Goal: Information Seeking & Learning: Learn about a topic

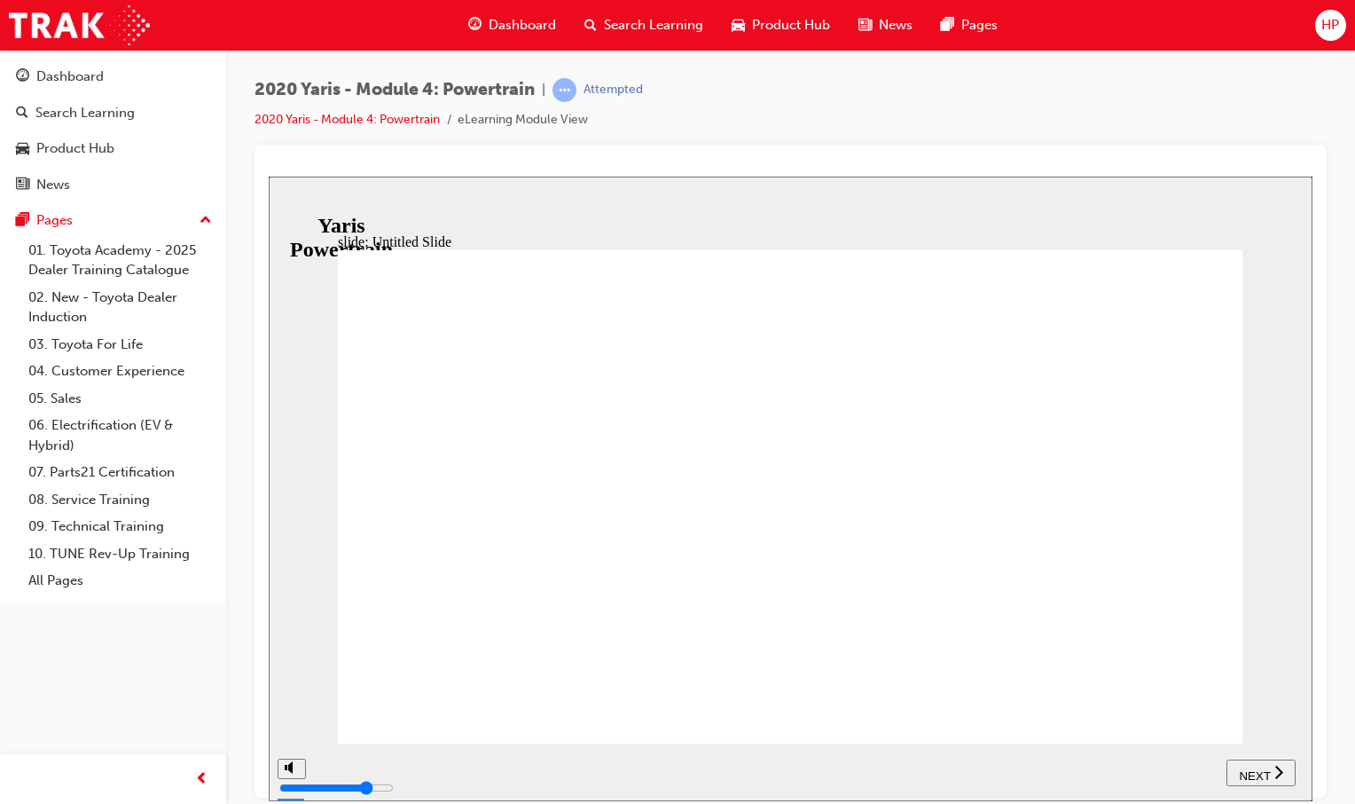
click at [1247, 771] on span "NEXT" at bounding box center [1254, 774] width 31 height 13
click at [1272, 769] on div "NEXT" at bounding box center [1261, 772] width 55 height 19
drag, startPoint x: 290, startPoint y: 697, endPoint x: 289, endPoint y: 676, distance: 21.3
click at [289, 713] on input "volume" at bounding box center [336, 720] width 114 height 14
click at [1262, 771] on span "NEXT" at bounding box center [1263, 774] width 31 height 13
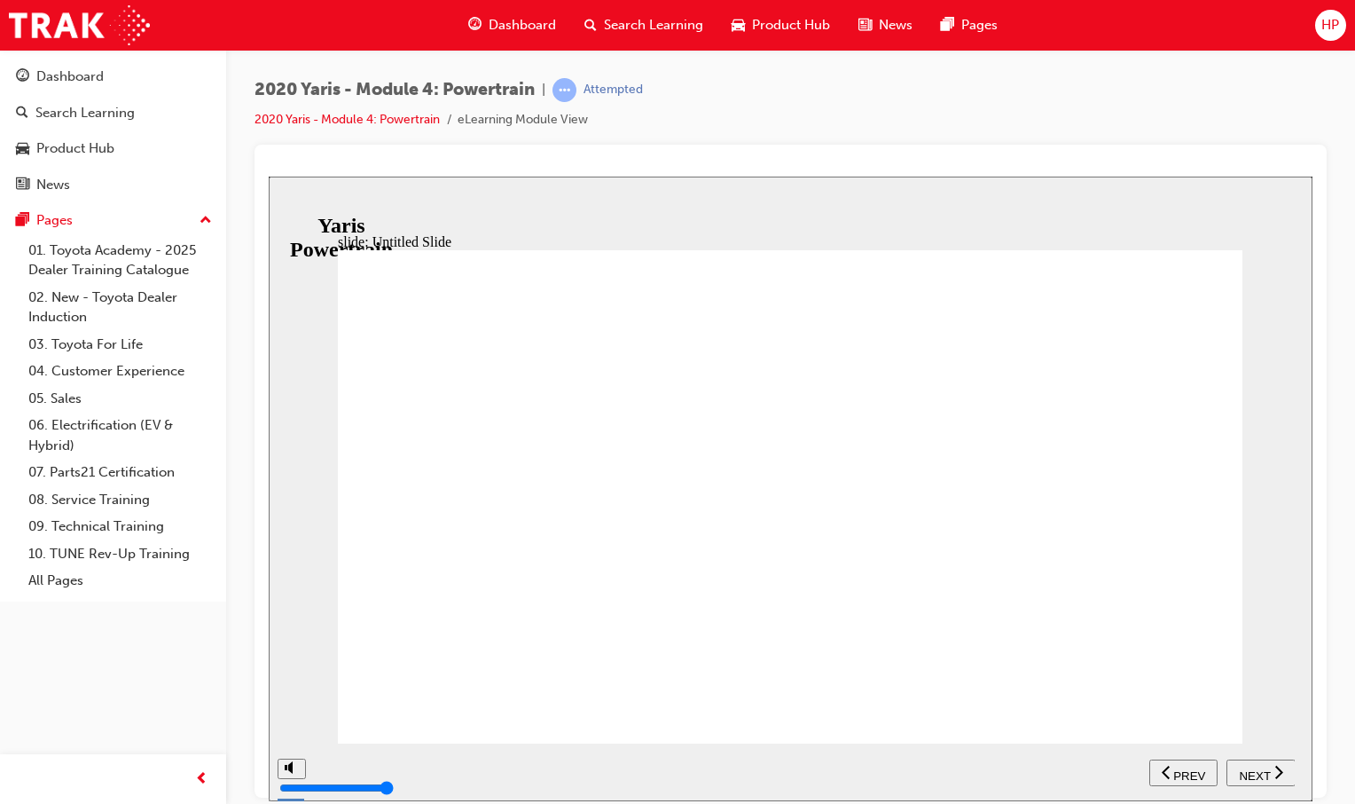
click at [1264, 771] on span "NEXT" at bounding box center [1254, 774] width 31 height 13
click at [1262, 772] on span "NEXT" at bounding box center [1254, 774] width 31 height 13
click at [1262, 772] on span "NEXT" at bounding box center [1263, 774] width 31 height 13
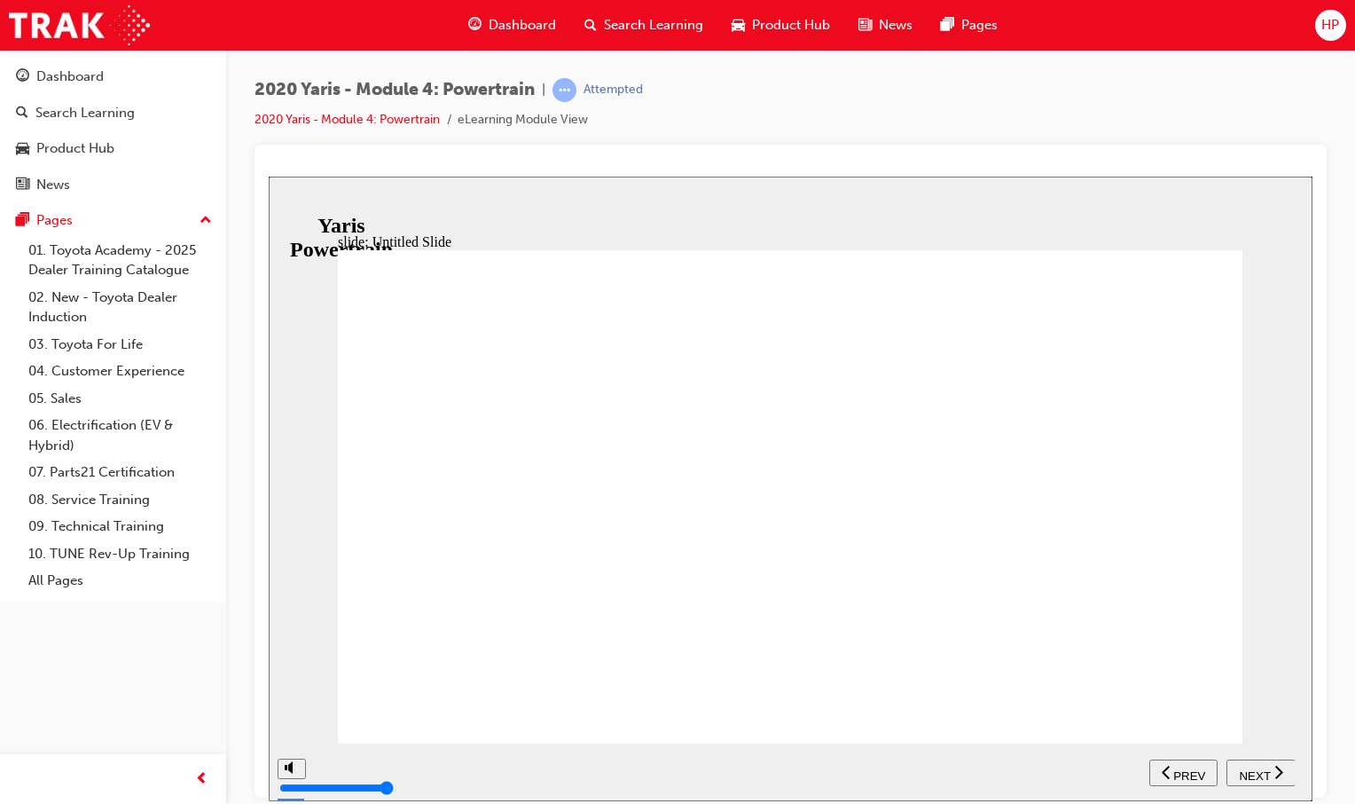
click at [1262, 772] on span "NEXT" at bounding box center [1254, 774] width 31 height 13
drag, startPoint x: 289, startPoint y: 710, endPoint x: 289, endPoint y: 725, distance: 15.1
type input "3"
click at [289, 725] on input "volume" at bounding box center [336, 720] width 114 height 14
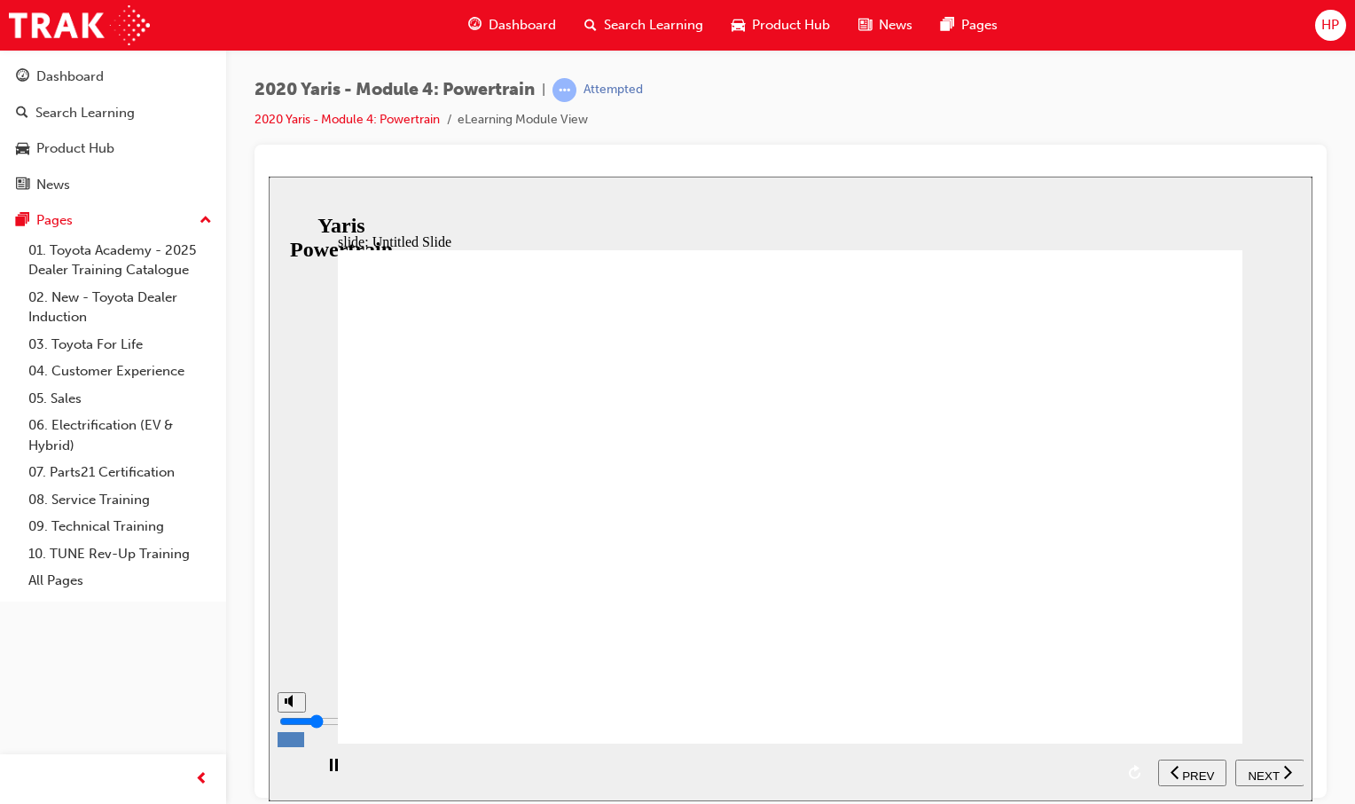
click at [289, 725] on input "volume" at bounding box center [336, 720] width 114 height 14
click at [1272, 769] on span "NEXT" at bounding box center [1263, 774] width 31 height 13
click at [1272, 769] on div "NEXT" at bounding box center [1261, 772] width 55 height 19
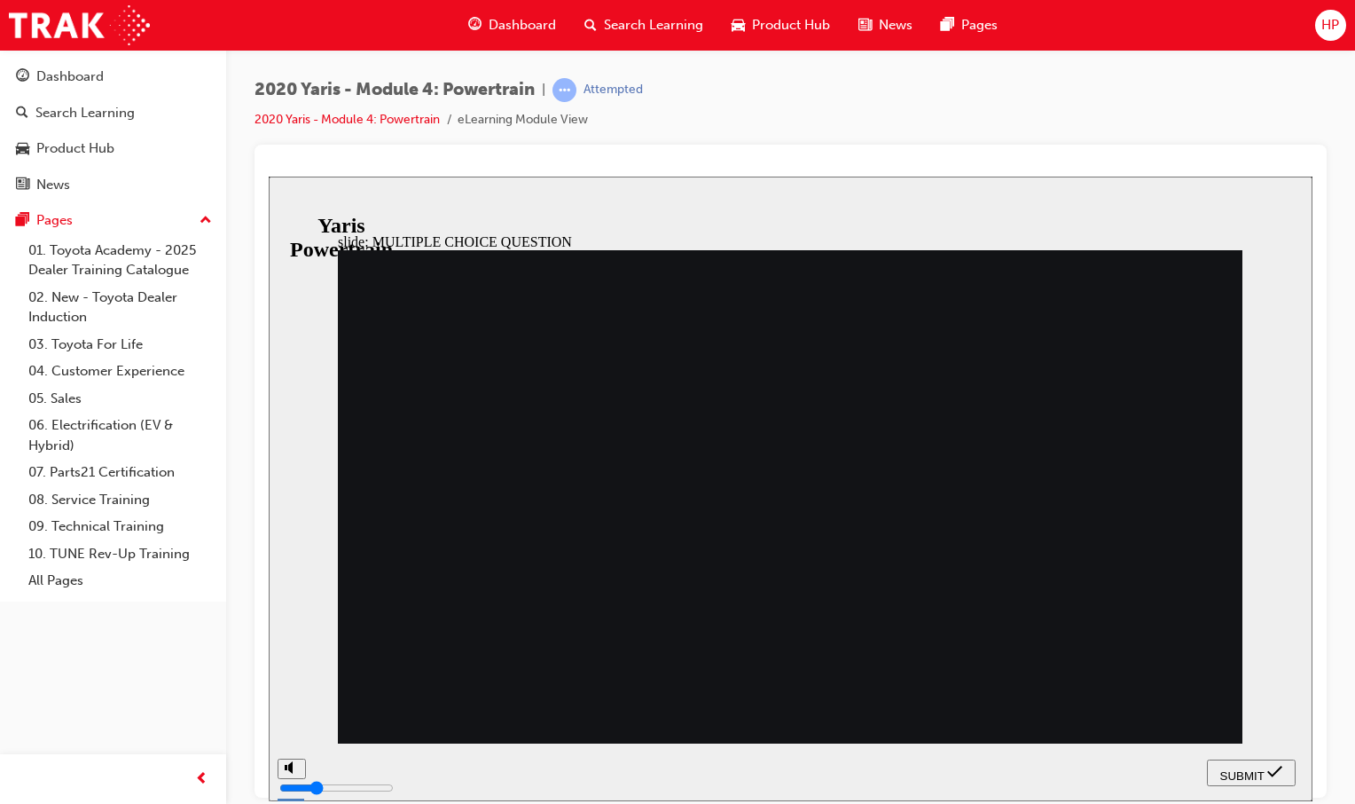
radio input "false"
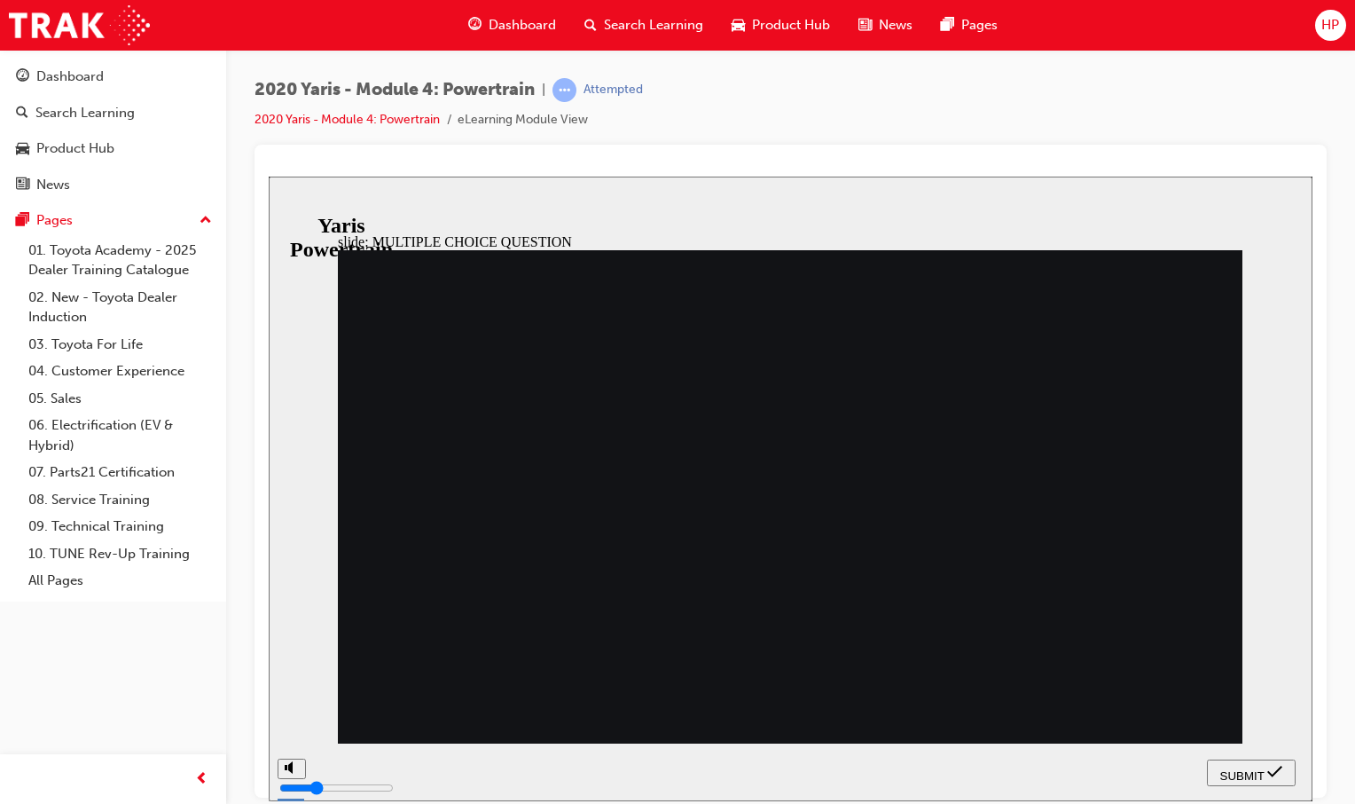
radio input "true"
click at [1223, 768] on span "SUBMIT" at bounding box center [1242, 774] width 44 height 13
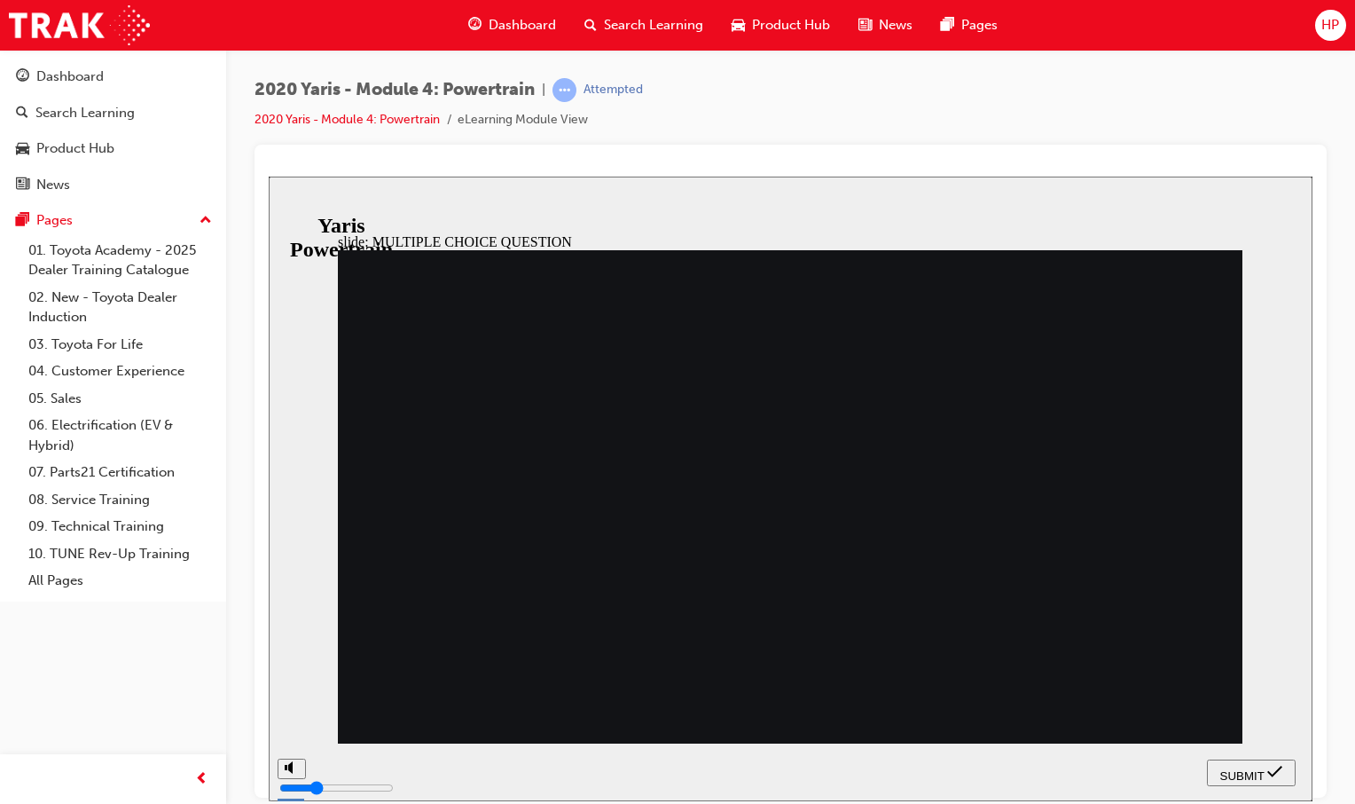
click at [1263, 763] on div "SUBMIT" at bounding box center [1251, 772] width 74 height 19
radio input "false"
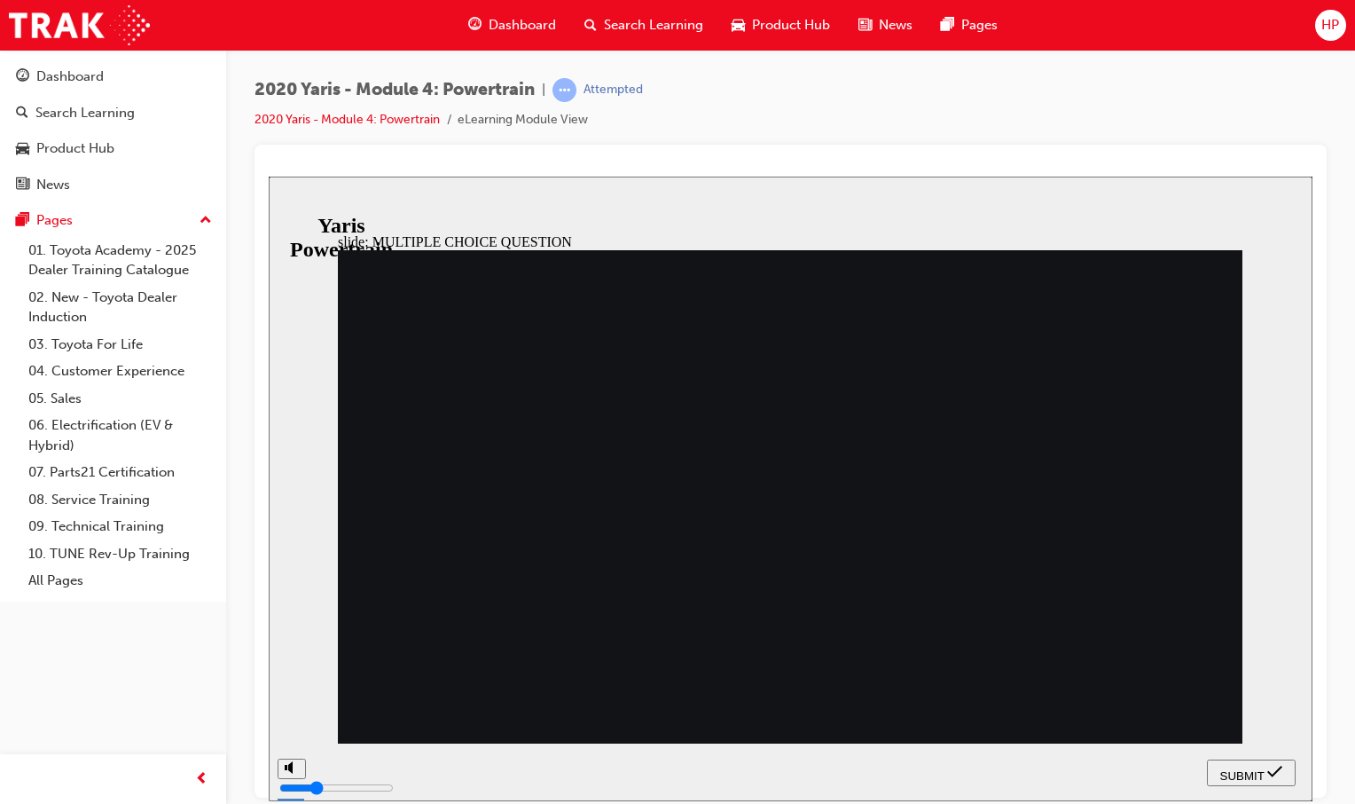
radio input "false"
radio input "true"
click at [1274, 759] on button "SUBMIT" at bounding box center [1251, 771] width 89 height 27
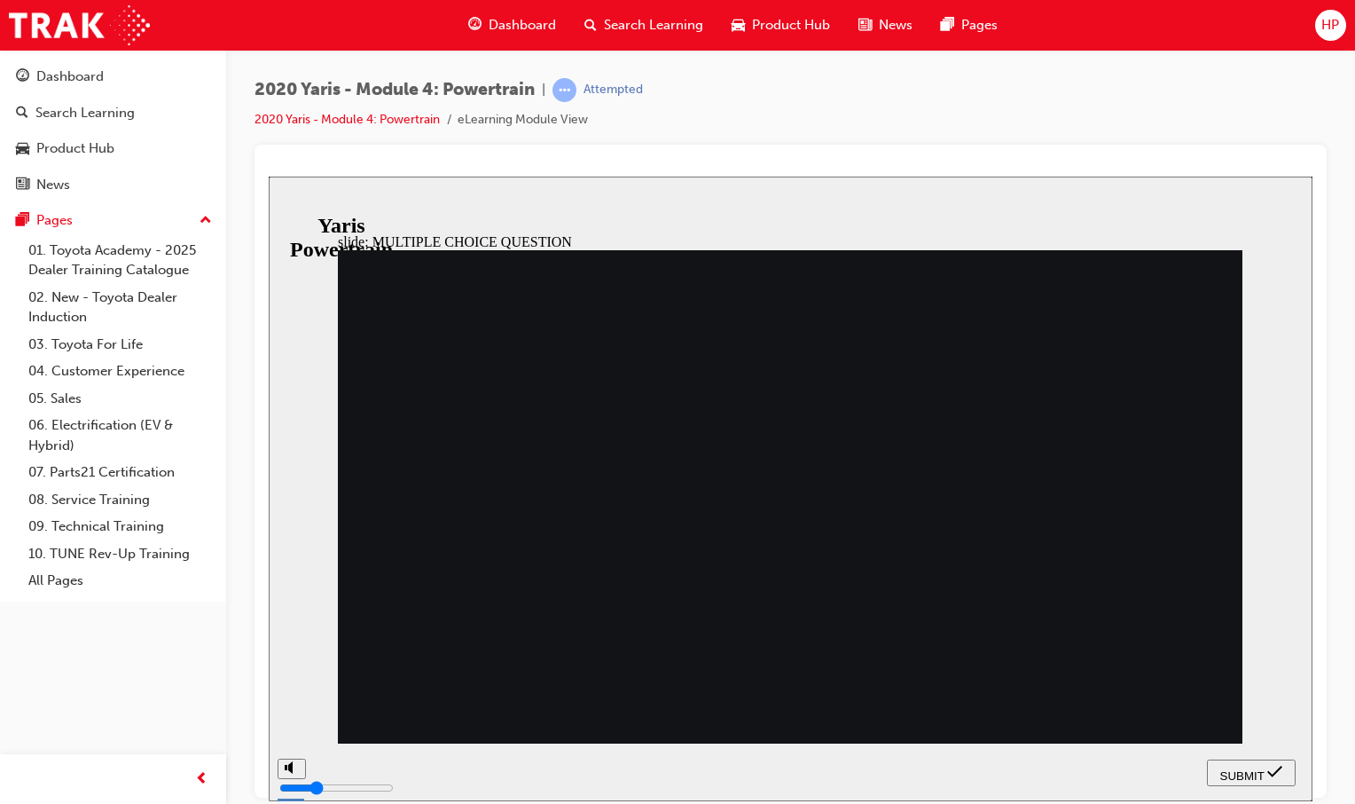
click at [1234, 758] on button "SUBMIT" at bounding box center [1251, 771] width 89 height 27
radio input "false"
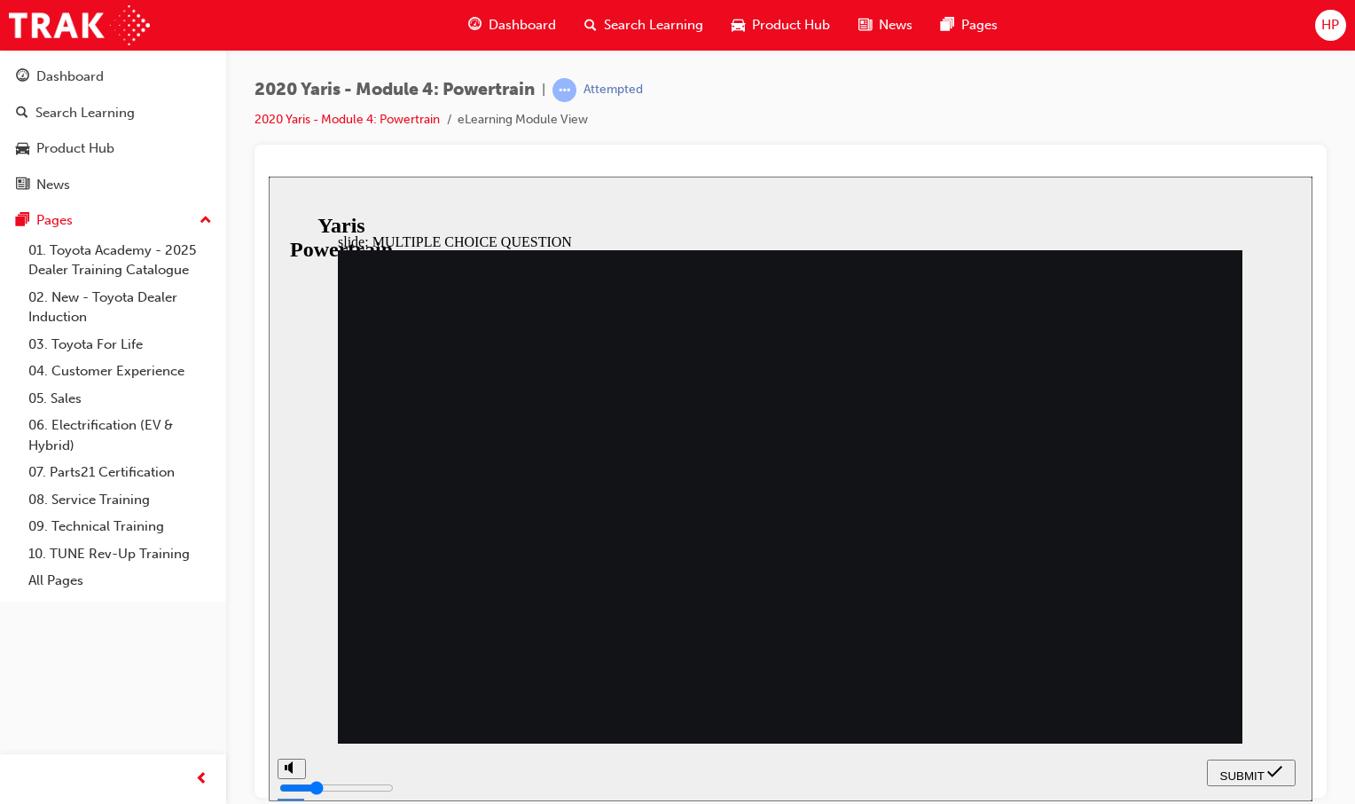
radio input "true"
click at [1259, 772] on span "SUBMIT" at bounding box center [1242, 774] width 44 height 13
radio input "true"
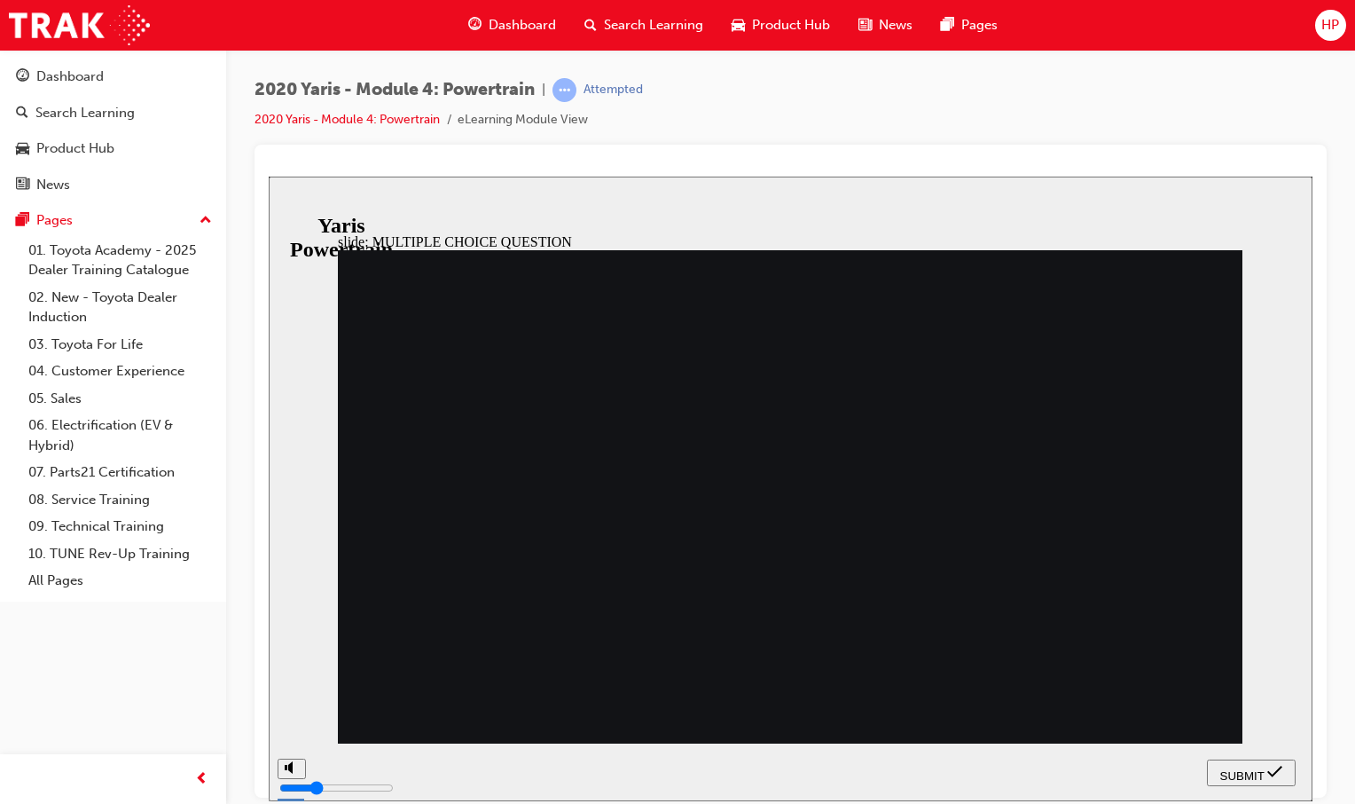
click at [1243, 760] on button "SUBMIT" at bounding box center [1251, 771] width 89 height 27
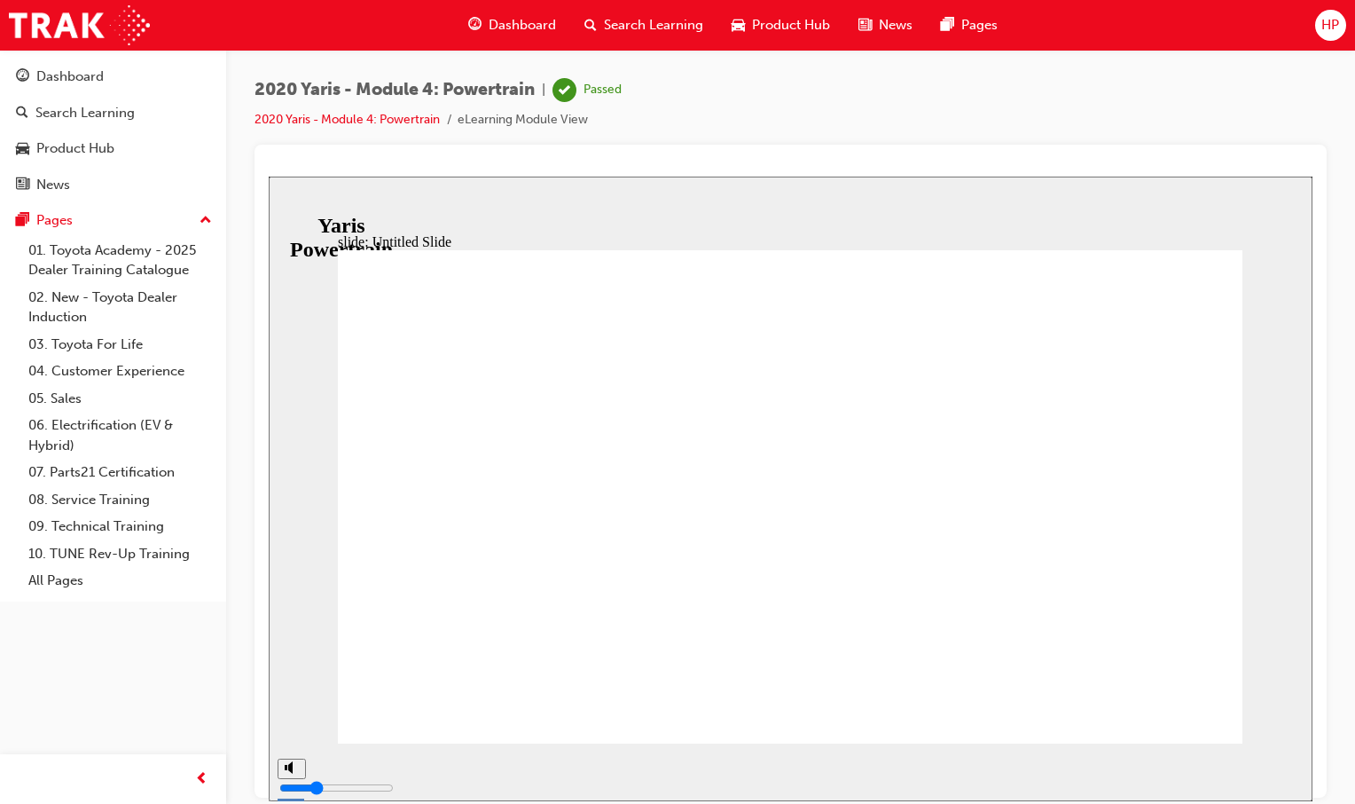
click at [490, 29] on span "Dashboard" at bounding box center [522, 25] width 67 height 20
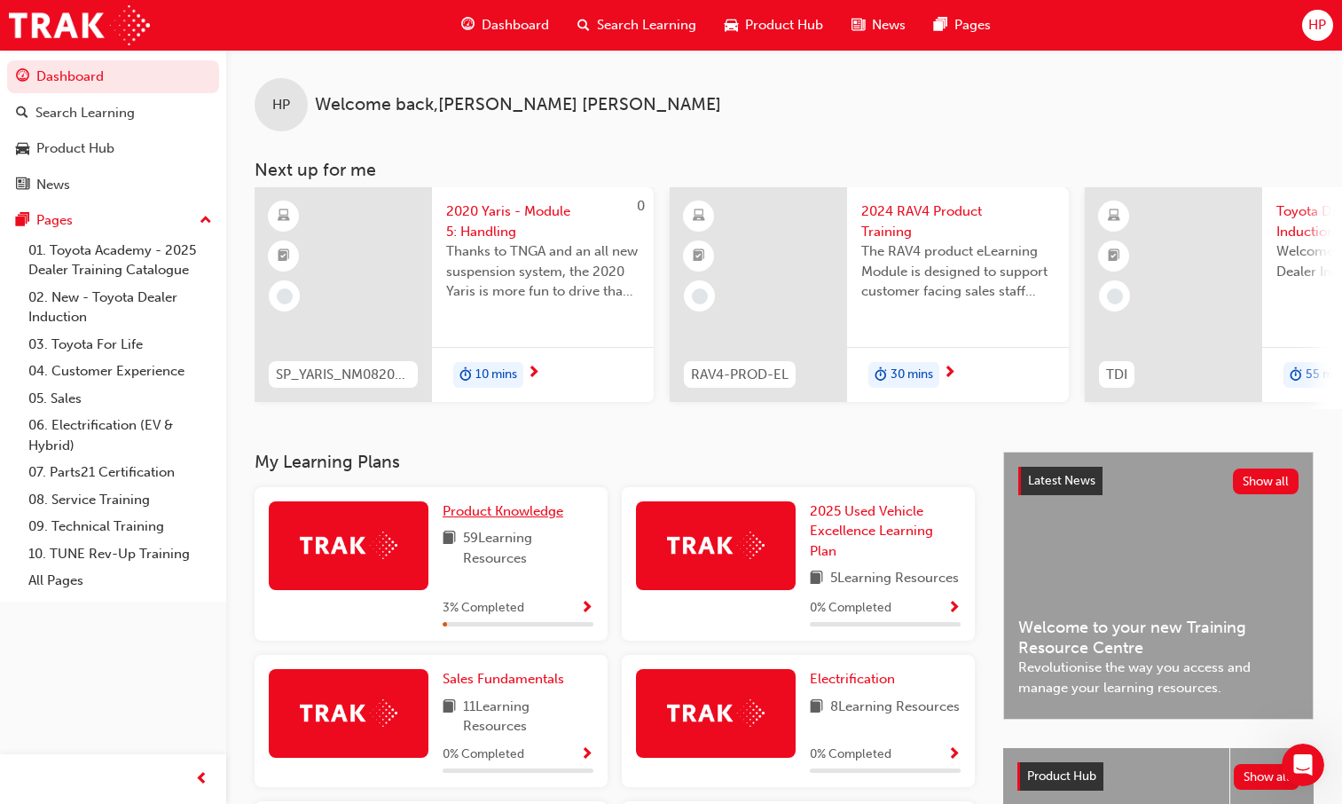
click at [461, 513] on span "Product Knowledge" at bounding box center [503, 511] width 121 height 16
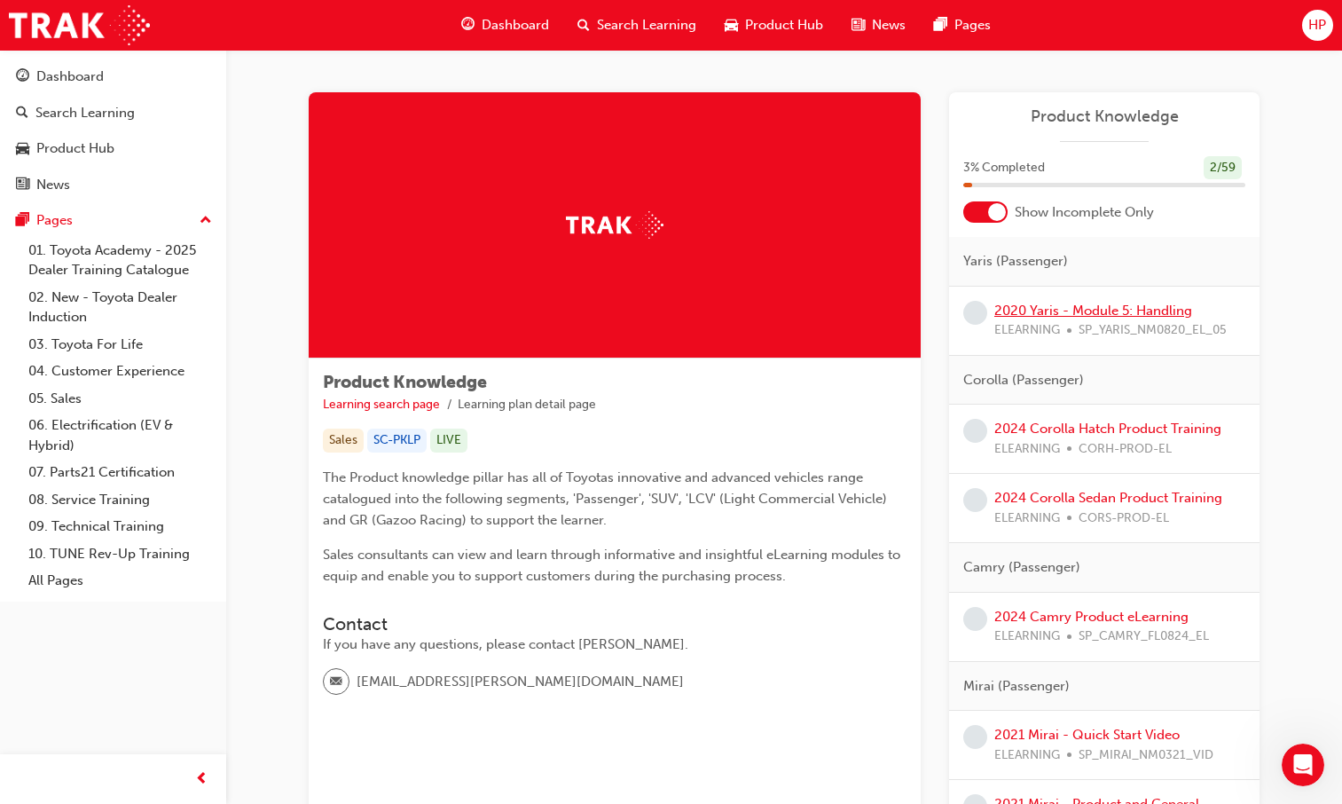
click at [1028, 311] on link "2020 Yaris - Module 5: Handling" at bounding box center [1093, 310] width 198 height 16
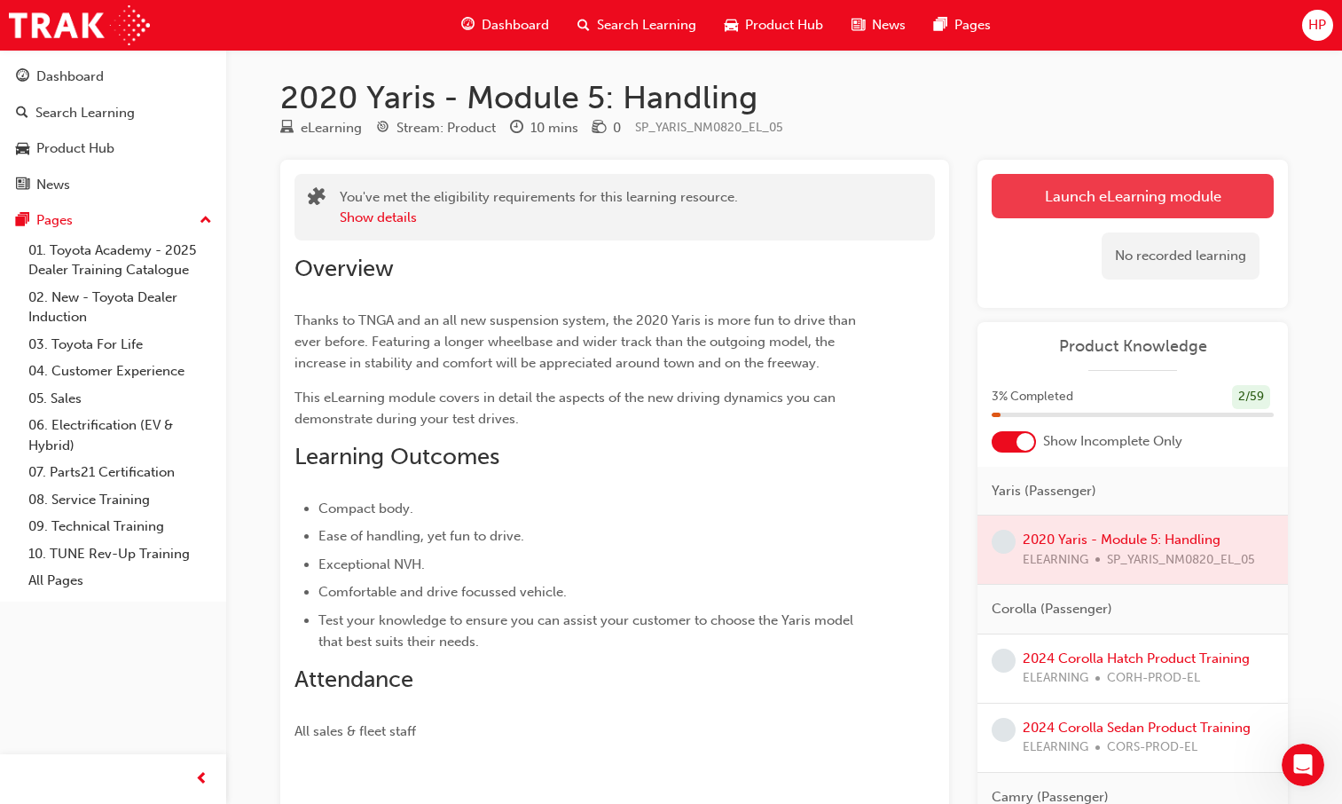
click at [1092, 208] on link "Launch eLearning module" at bounding box center [1133, 196] width 282 height 44
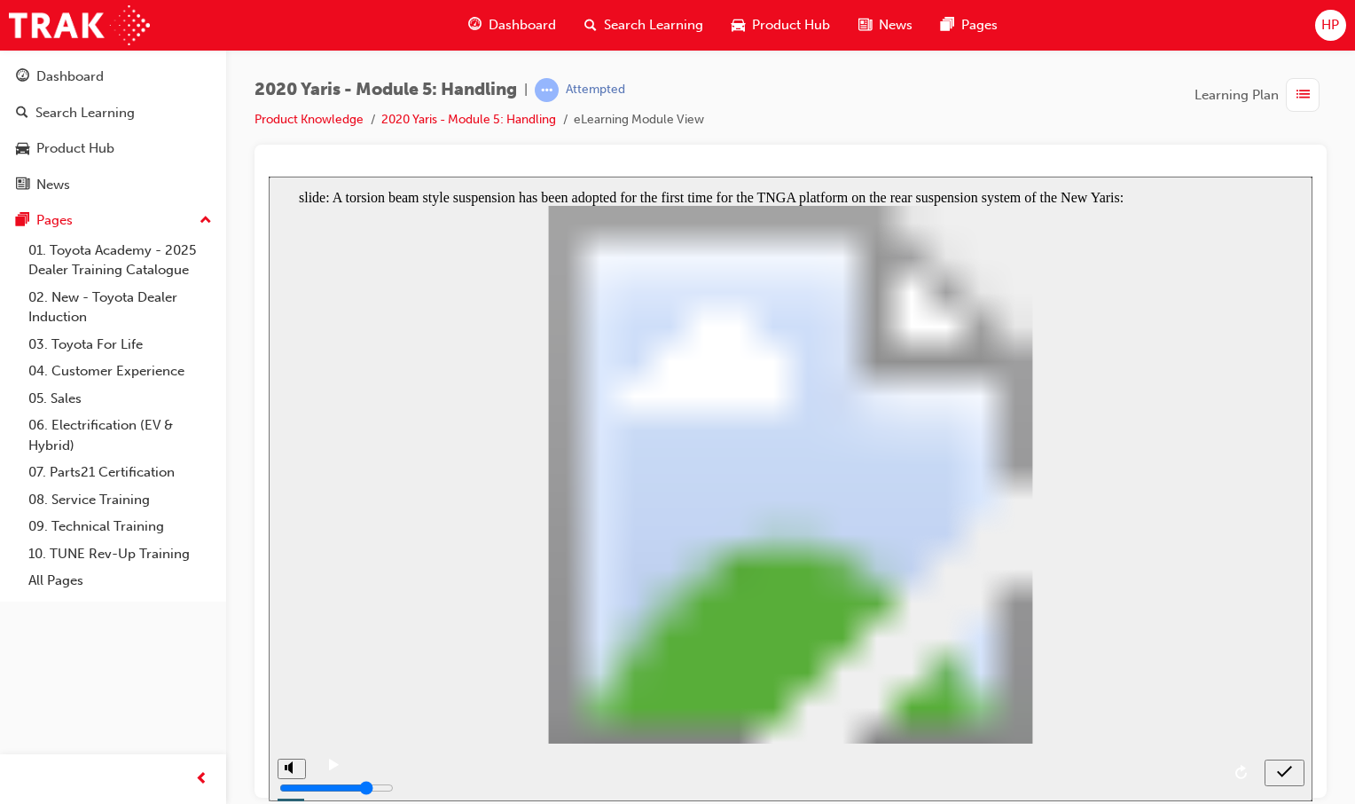
radio input "true"
drag, startPoint x: 463, startPoint y: 703, endPoint x: 785, endPoint y: 685, distance: 322.5
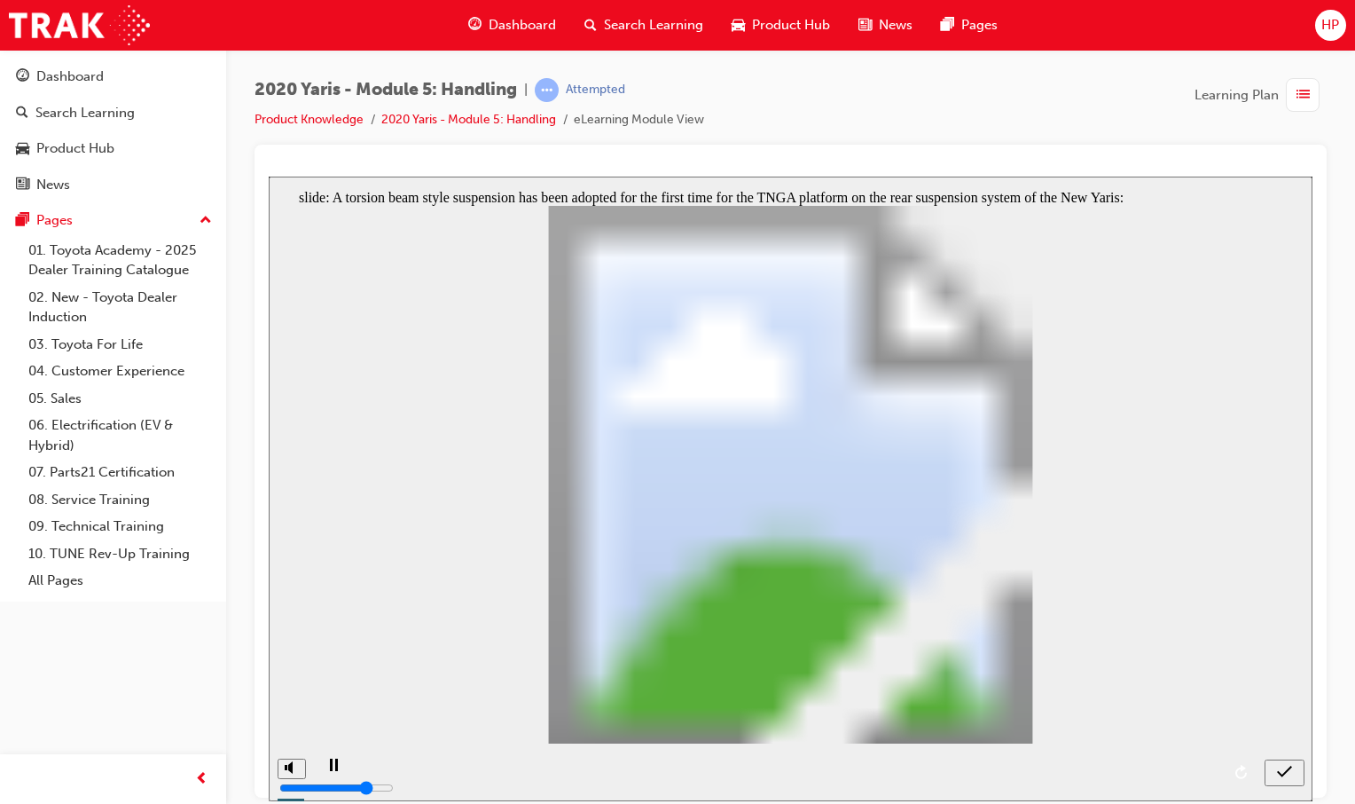
radio input "false"
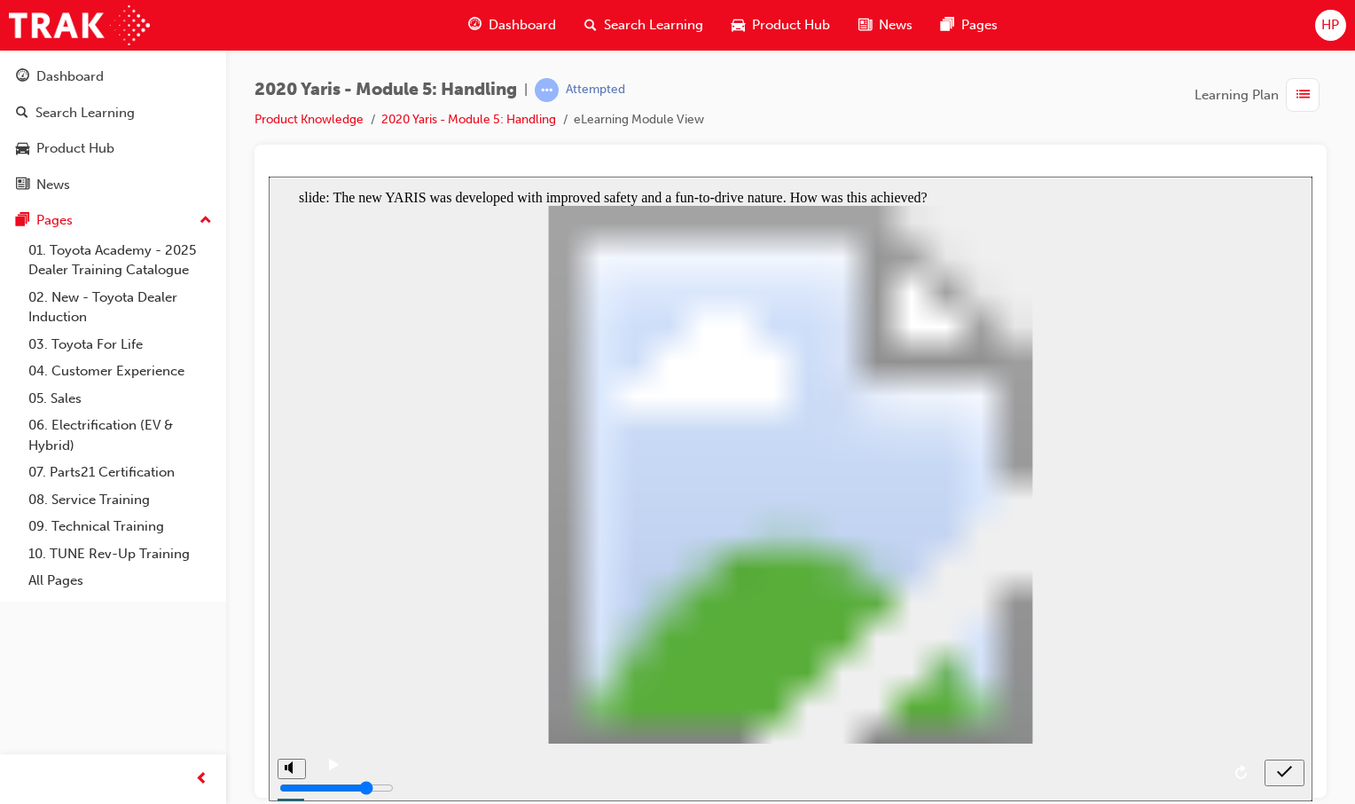
radio input "true"
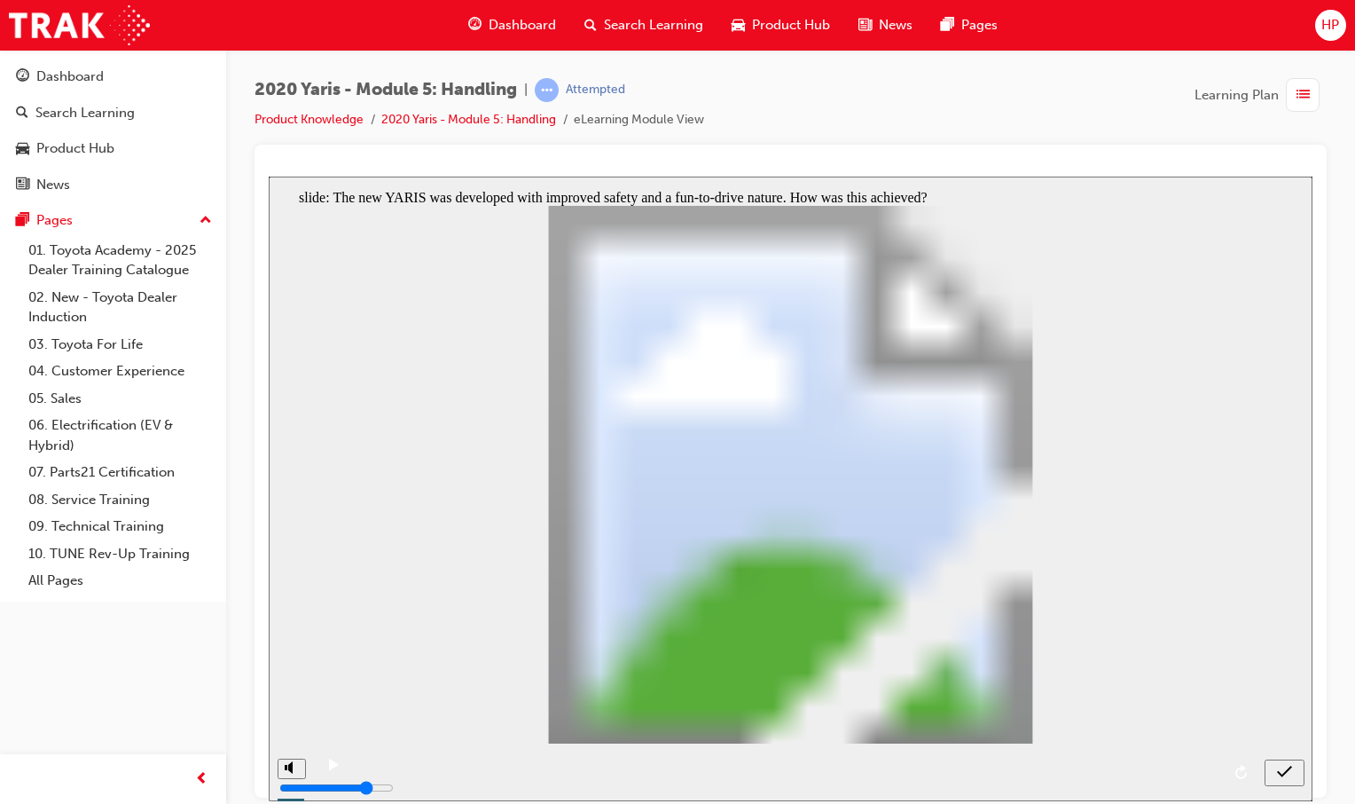
radio input "true"
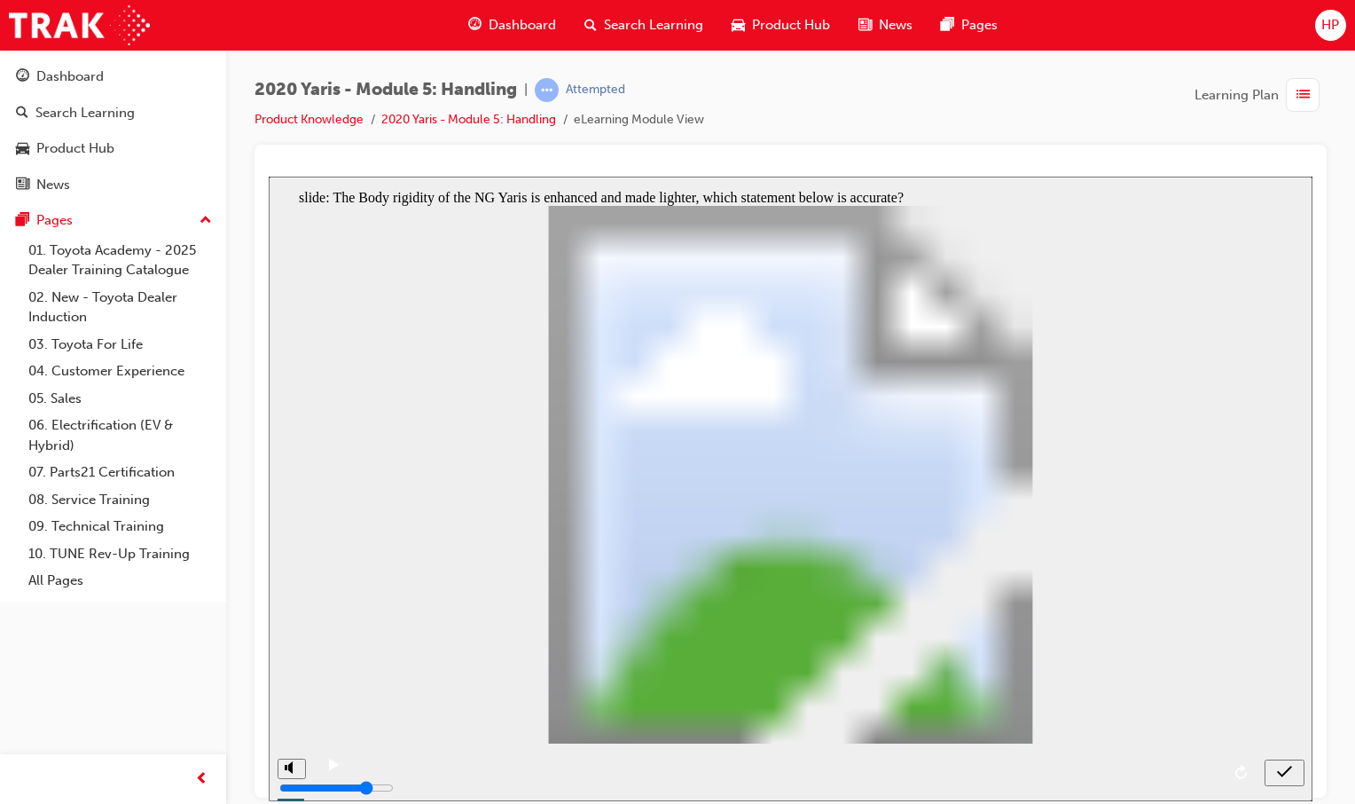
radio input "false"
radio input "true"
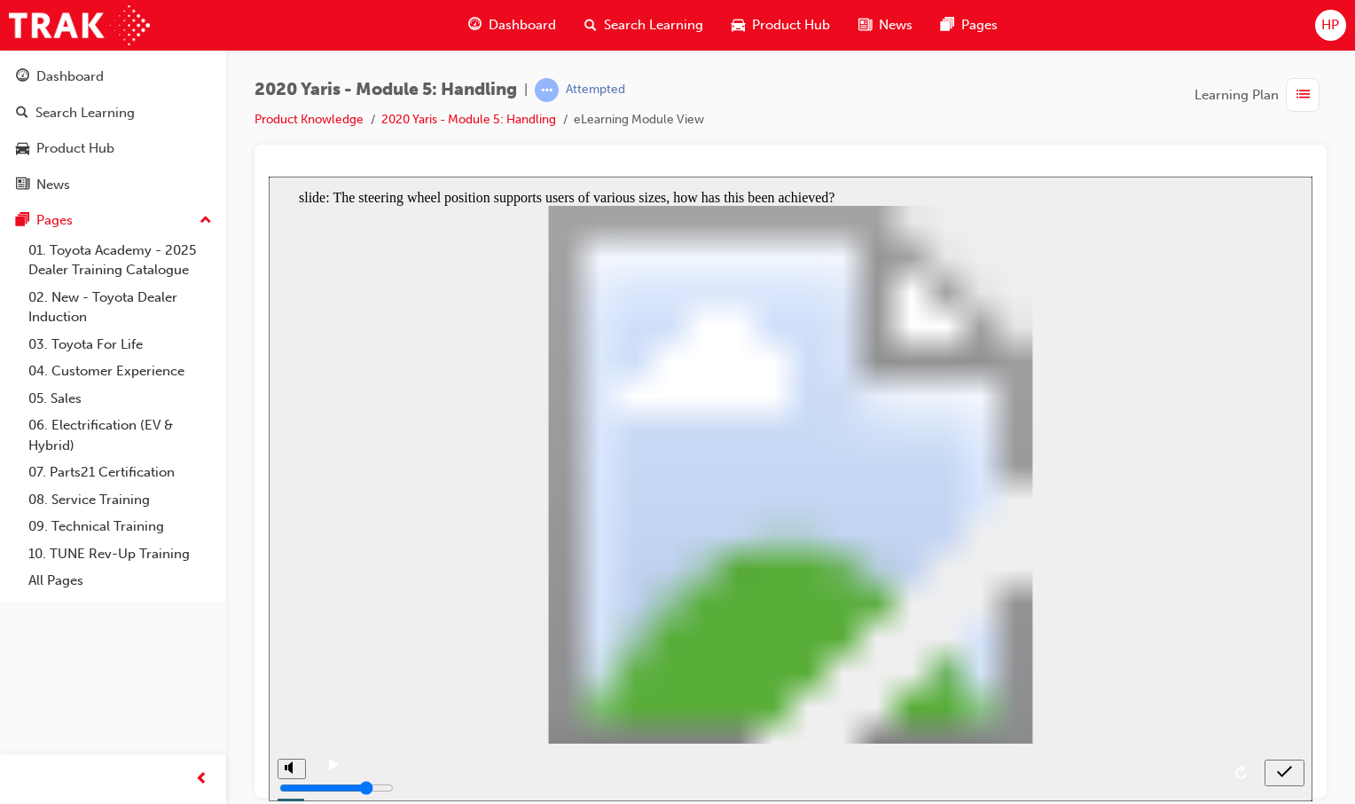
radio input "true"
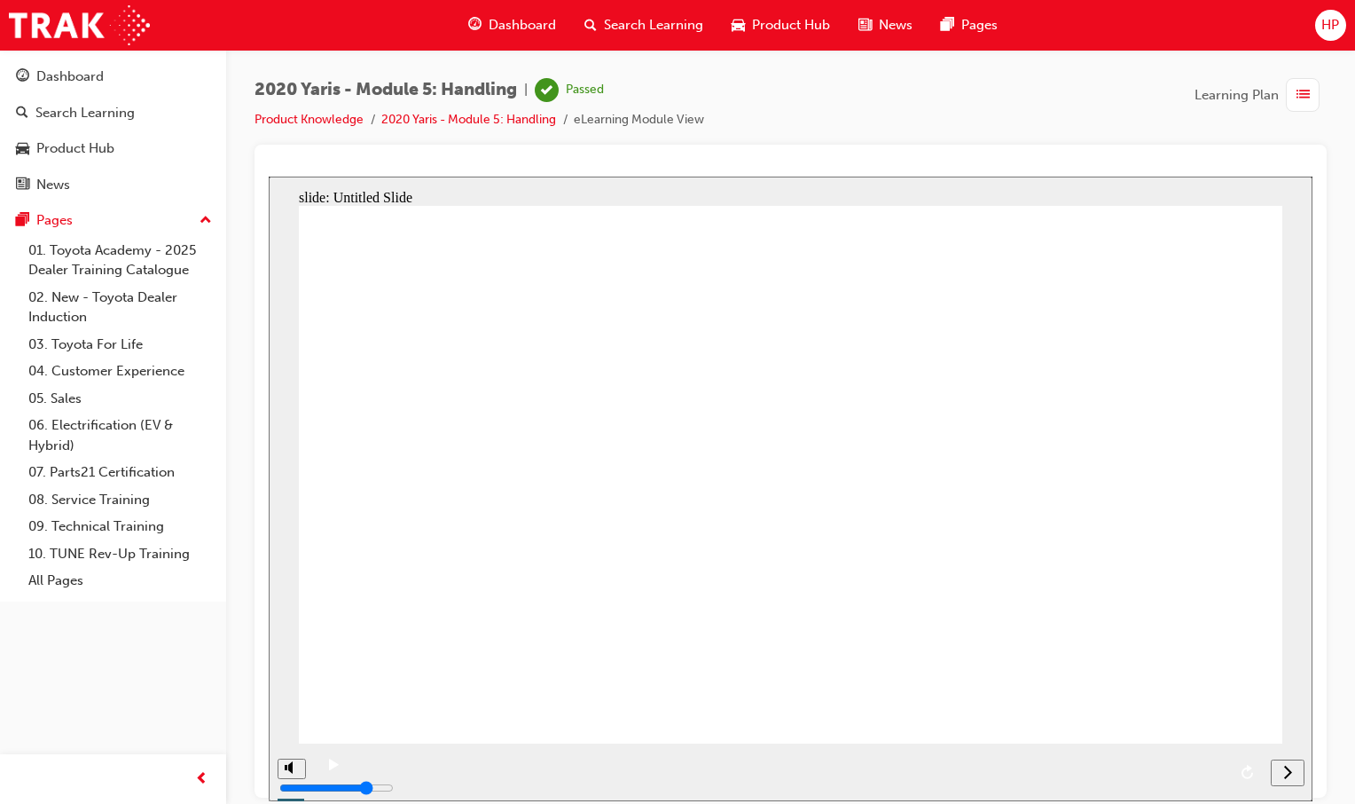
click at [1287, 774] on icon "next" at bounding box center [1287, 771] width 9 height 16
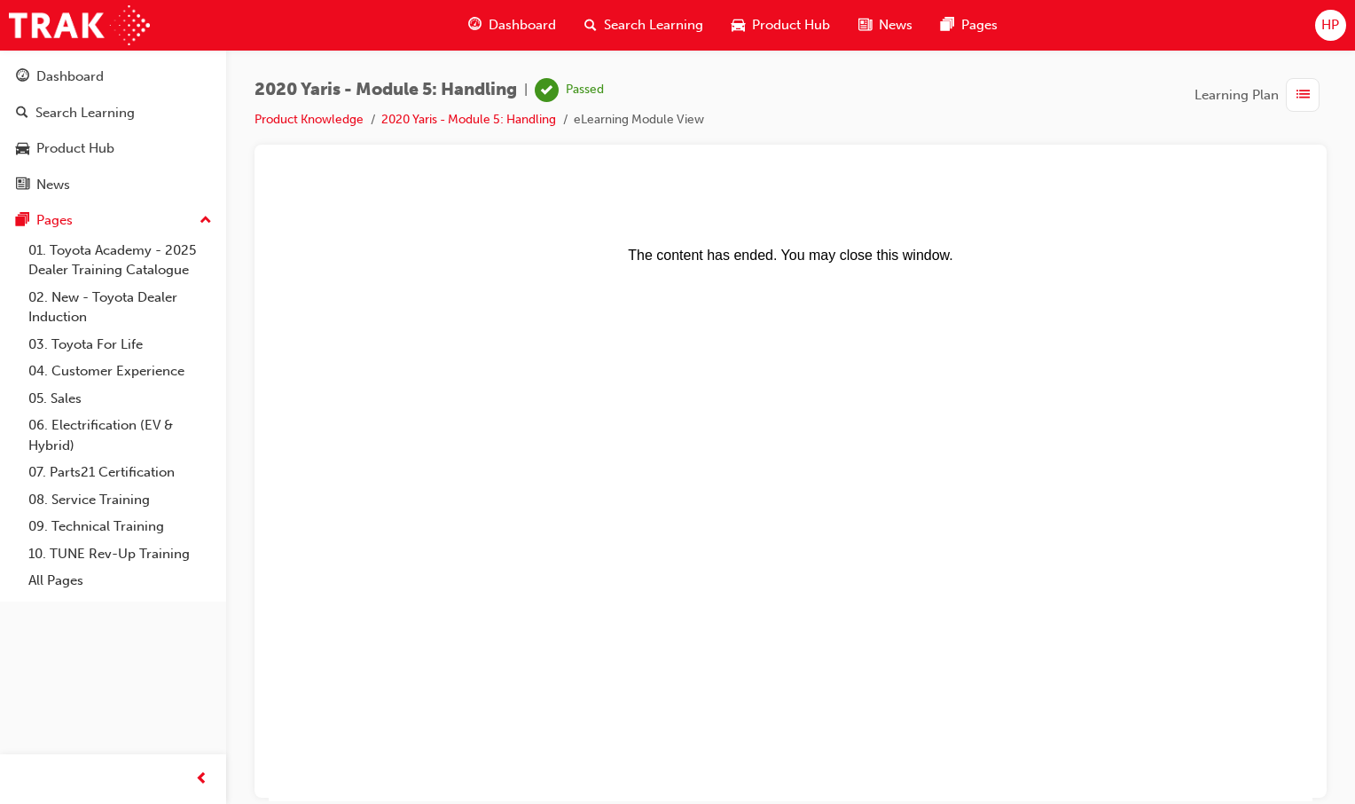
click at [482, 32] on div "Dashboard" at bounding box center [512, 25] width 116 height 36
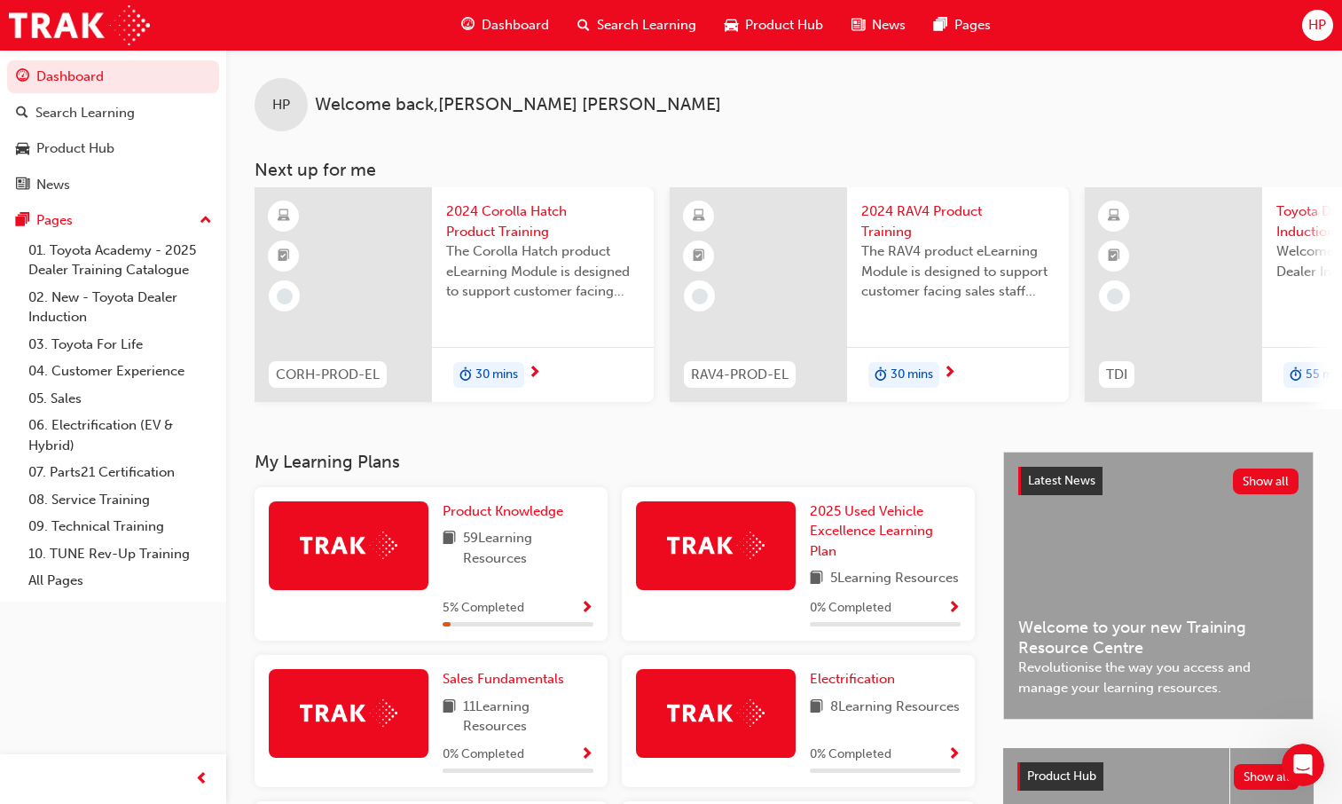
click at [584, 616] on span "Show Progress" at bounding box center [586, 608] width 13 height 16
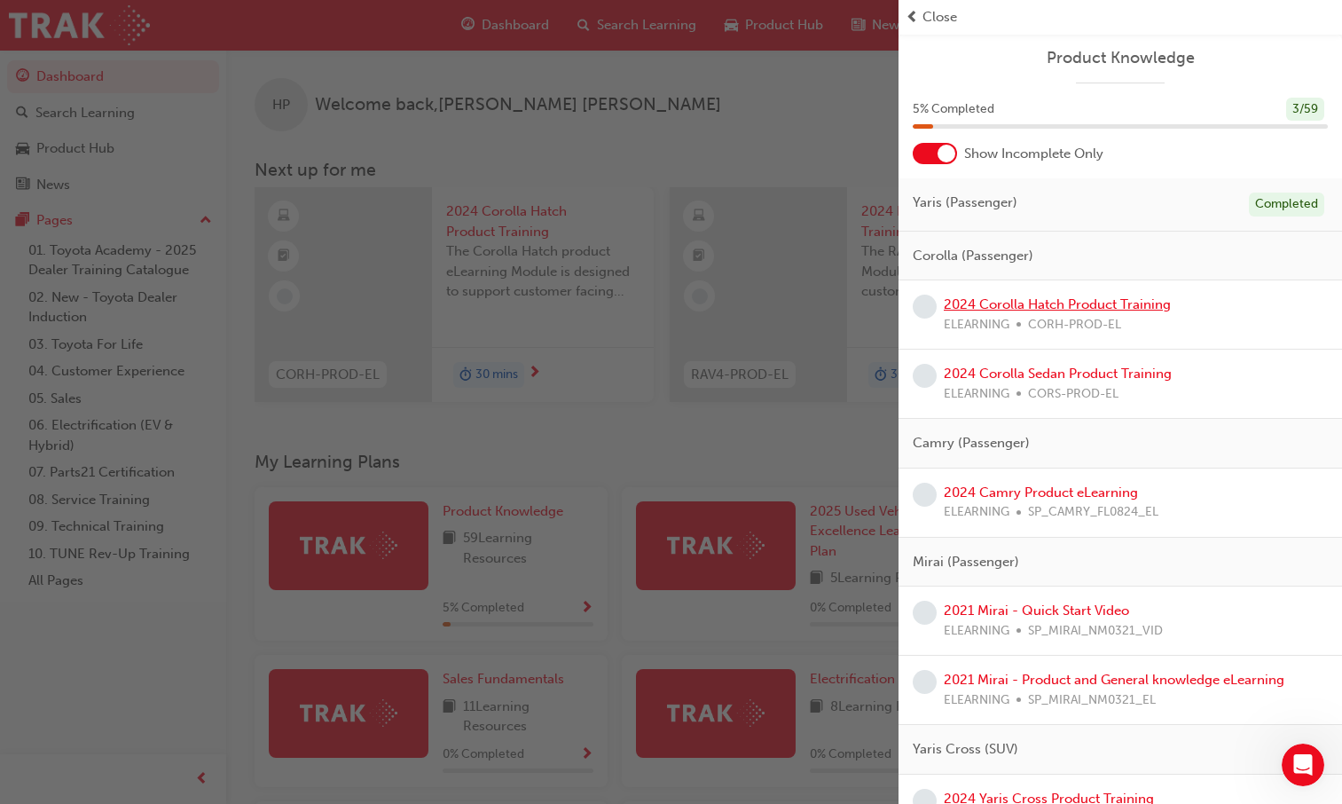
click at [1002, 301] on link "2024 Corolla Hatch Product Training" at bounding box center [1057, 304] width 227 height 16
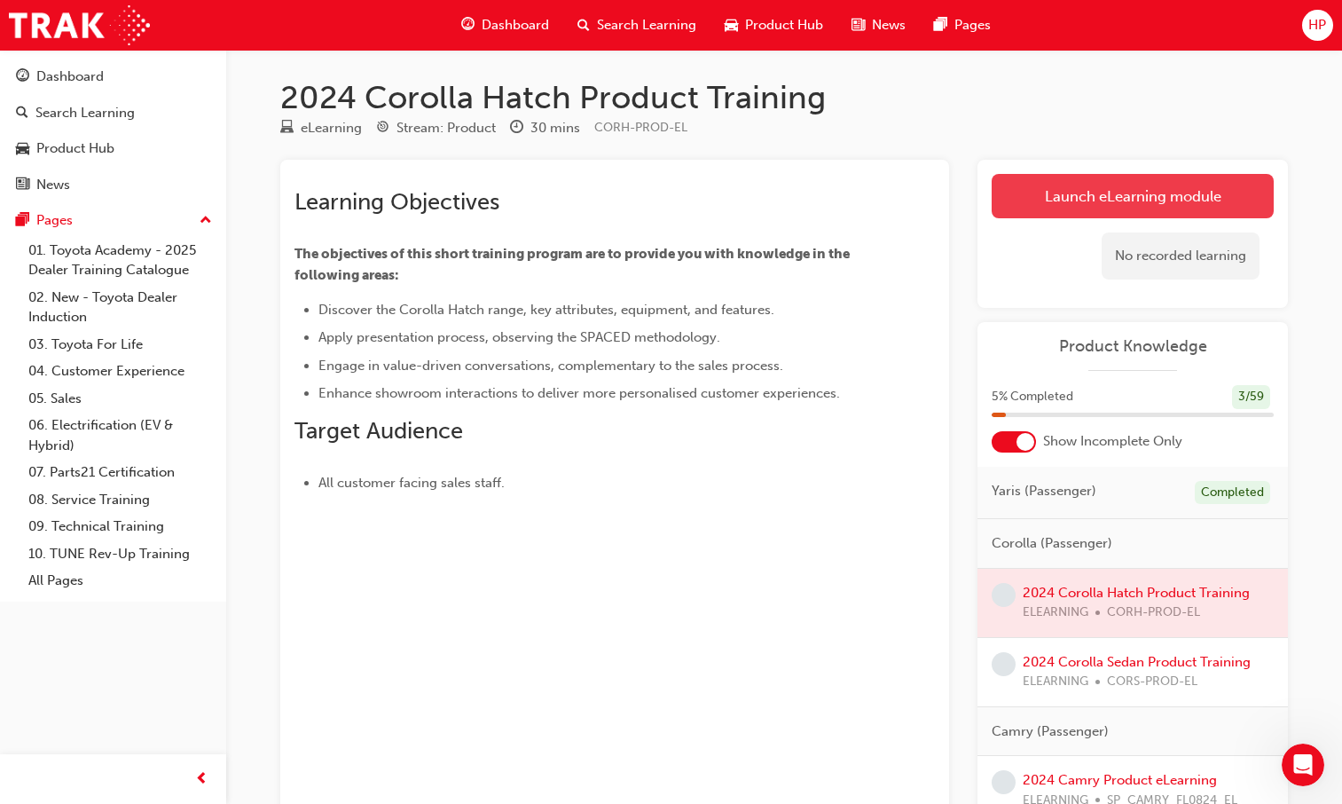
click at [1045, 215] on link "Launch eLearning module" at bounding box center [1133, 196] width 282 height 44
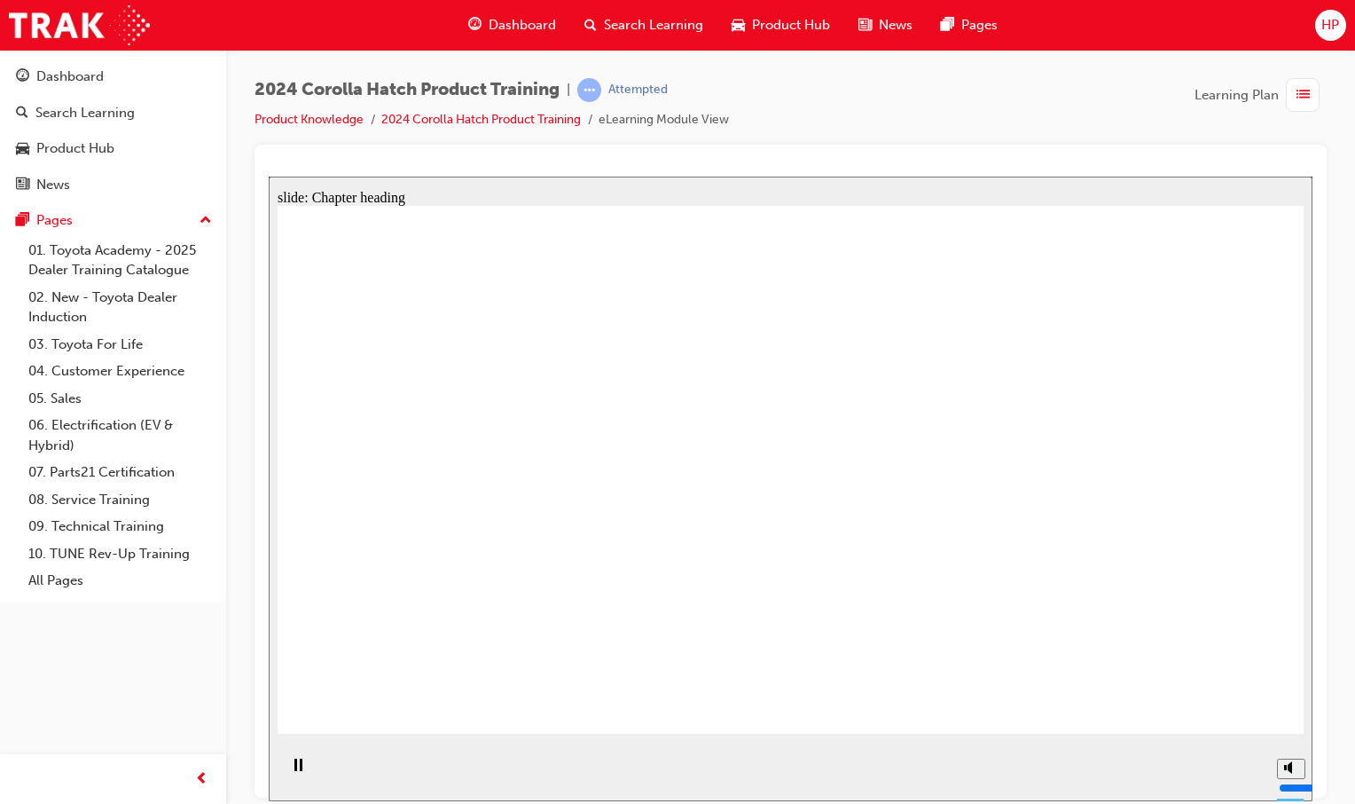
drag, startPoint x: 420, startPoint y: 448, endPoint x: 537, endPoint y: 447, distance: 117.1
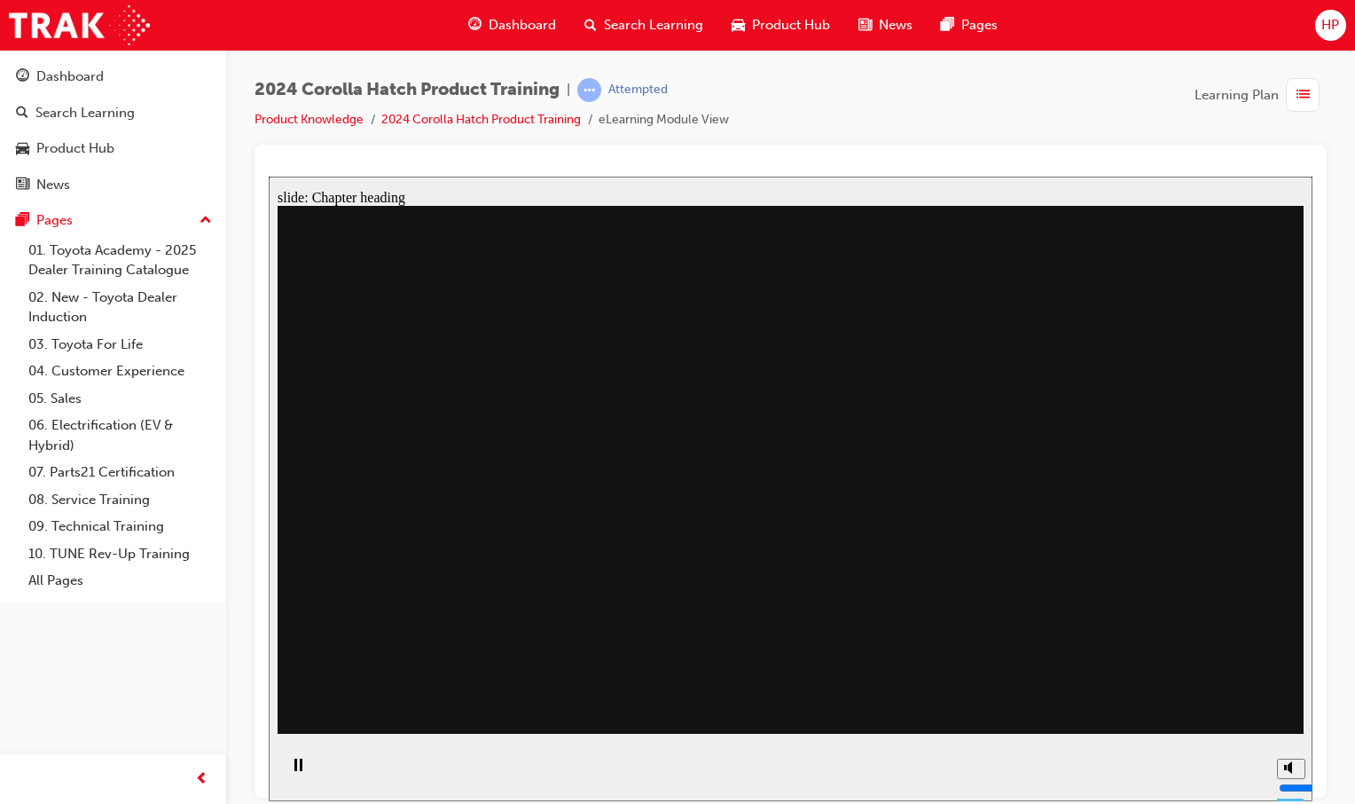
drag, startPoint x: 766, startPoint y: 473, endPoint x: 889, endPoint y: 528, distance: 134.2
